Goal: Entertainment & Leisure: Browse casually

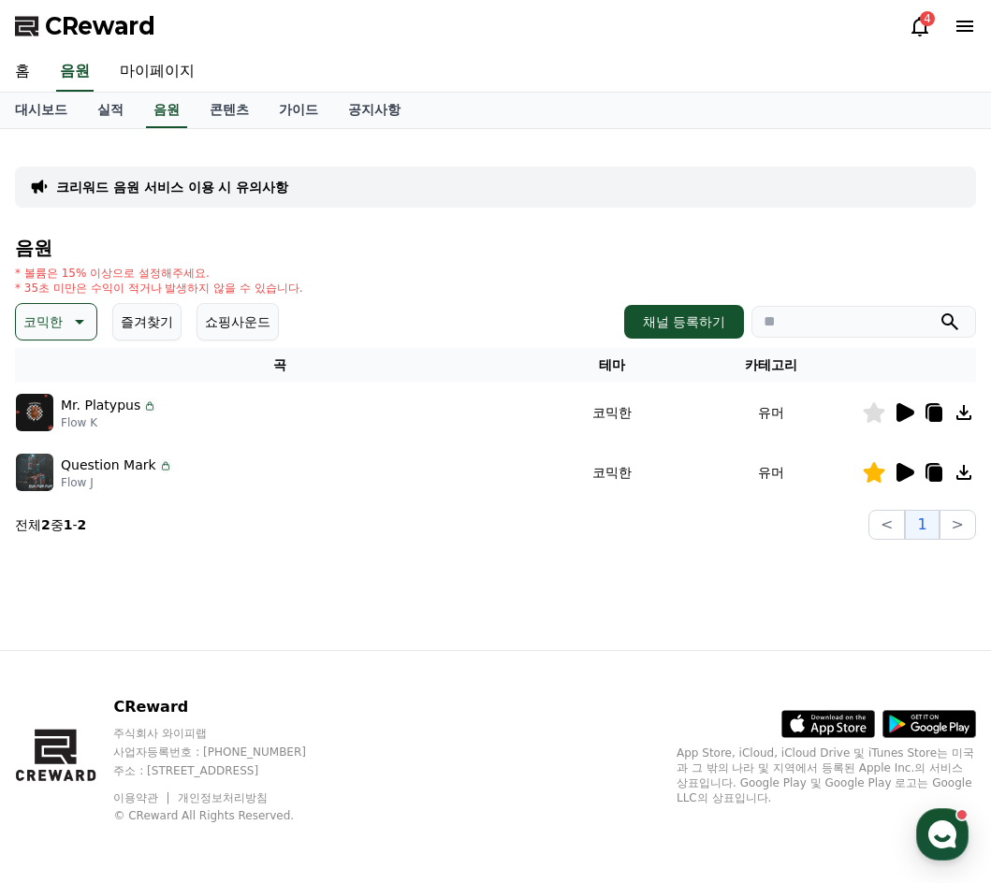
click at [119, 471] on p "Question Mark" at bounding box center [108, 466] width 95 height 20
click at [41, 483] on img at bounding box center [34, 472] width 37 height 37
click at [78, 472] on p "Question Mark" at bounding box center [108, 466] width 95 height 20
drag, startPoint x: 30, startPoint y: 467, endPoint x: 224, endPoint y: 469, distance: 193.7
click at [30, 467] on img at bounding box center [34, 472] width 37 height 37
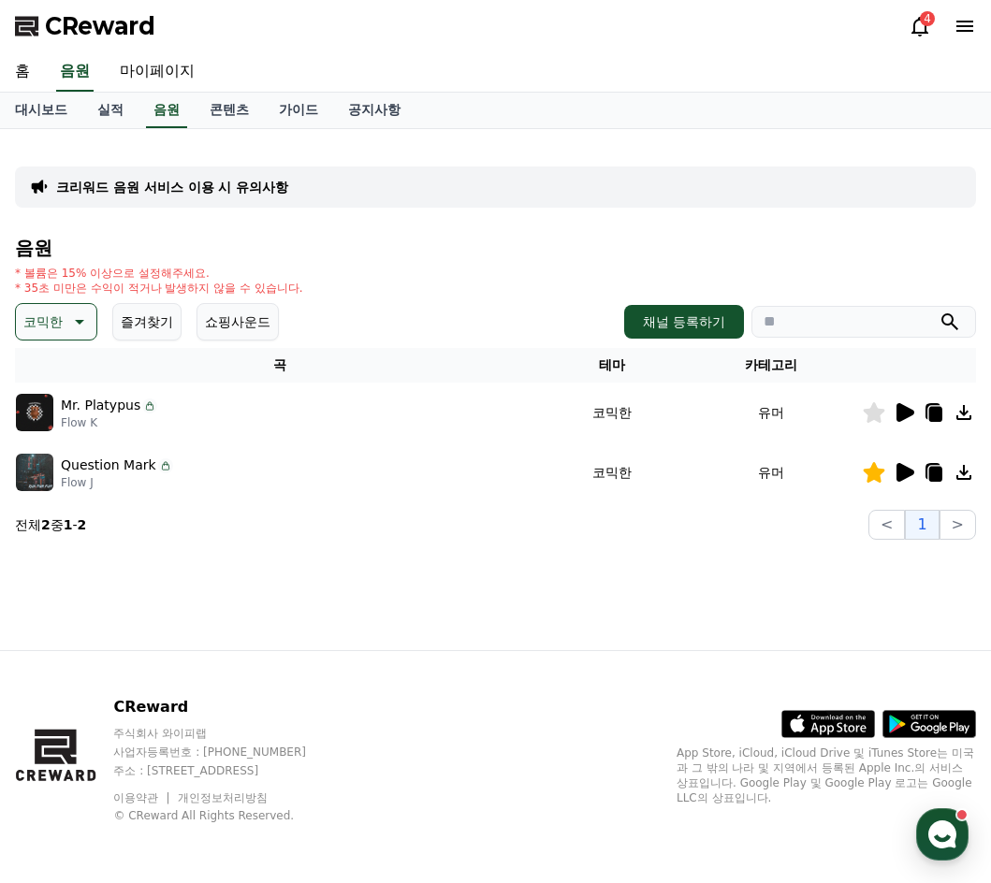
click at [906, 473] on icon at bounding box center [905, 472] width 18 height 19
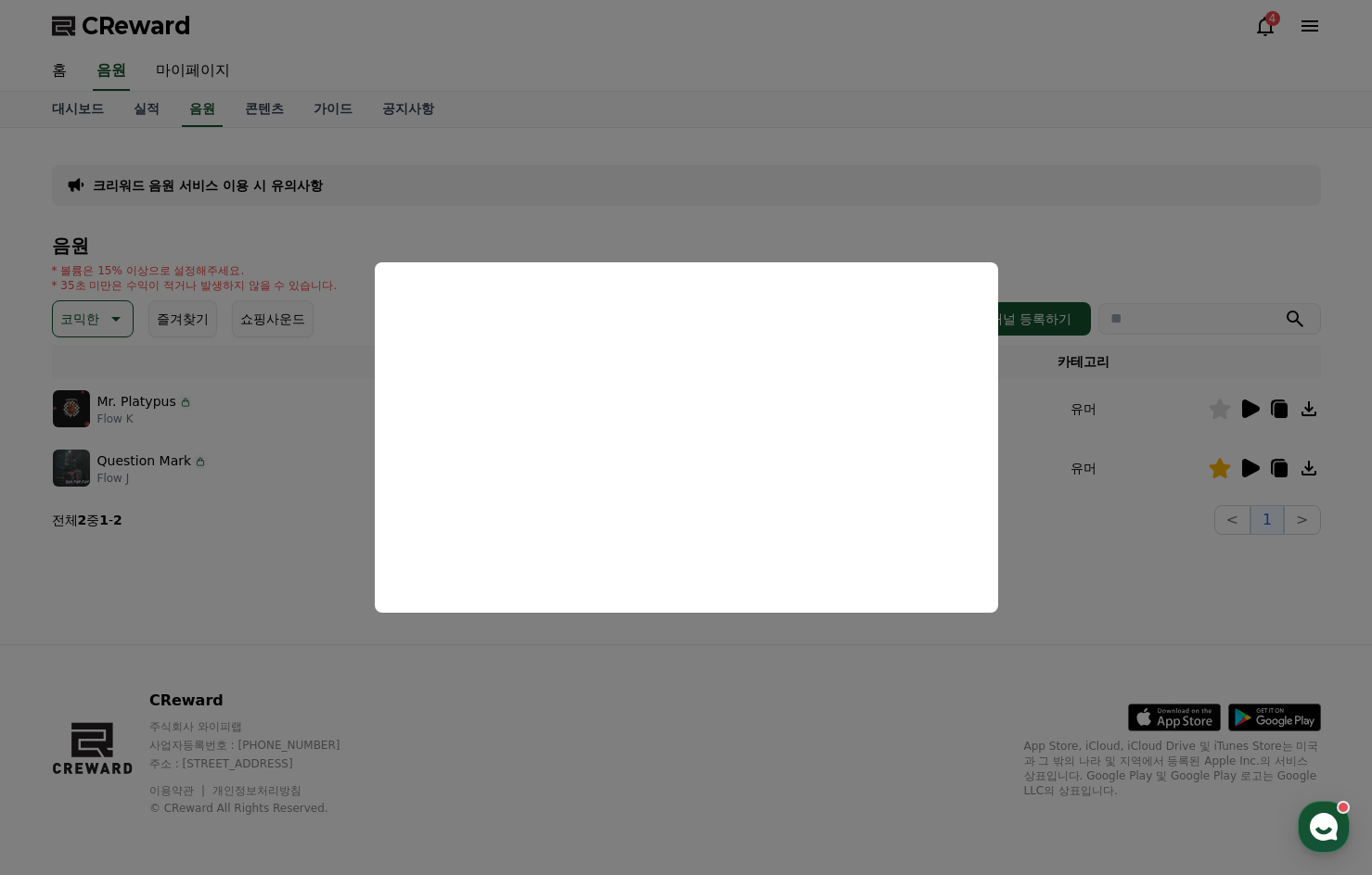
click at [626, 677] on button "close modal" at bounding box center [686, 437] width 1372 height 875
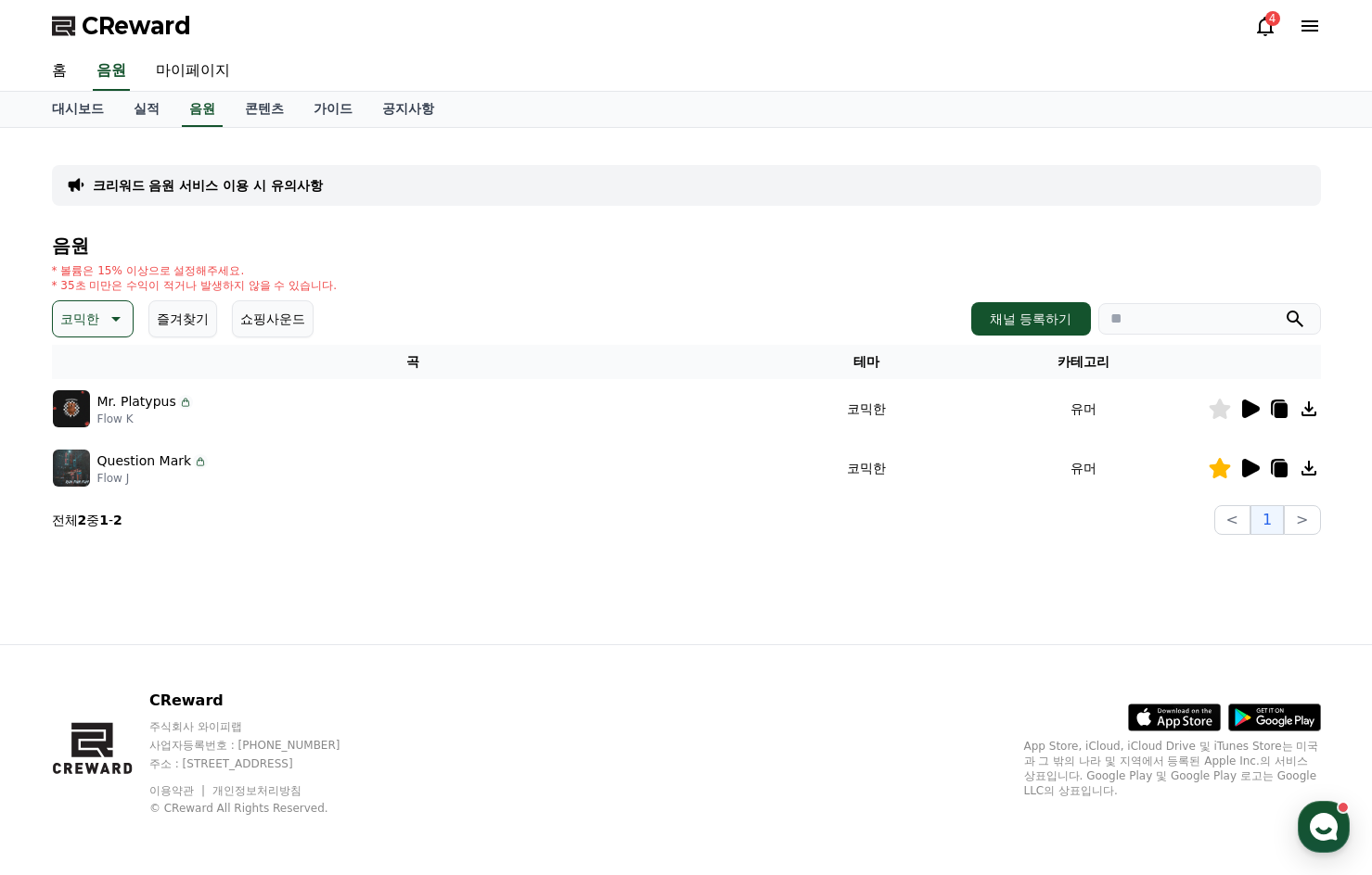
click at [981, 469] on icon at bounding box center [1280, 470] width 13 height 15
click at [981, 49] on div "CReward 4" at bounding box center [686, 26] width 1299 height 52
click at [981, 474] on icon at bounding box center [1280, 470] width 13 height 15
click at [981, 474] on icon at bounding box center [1278, 467] width 15 height 17
